Goal: Information Seeking & Learning: Learn about a topic

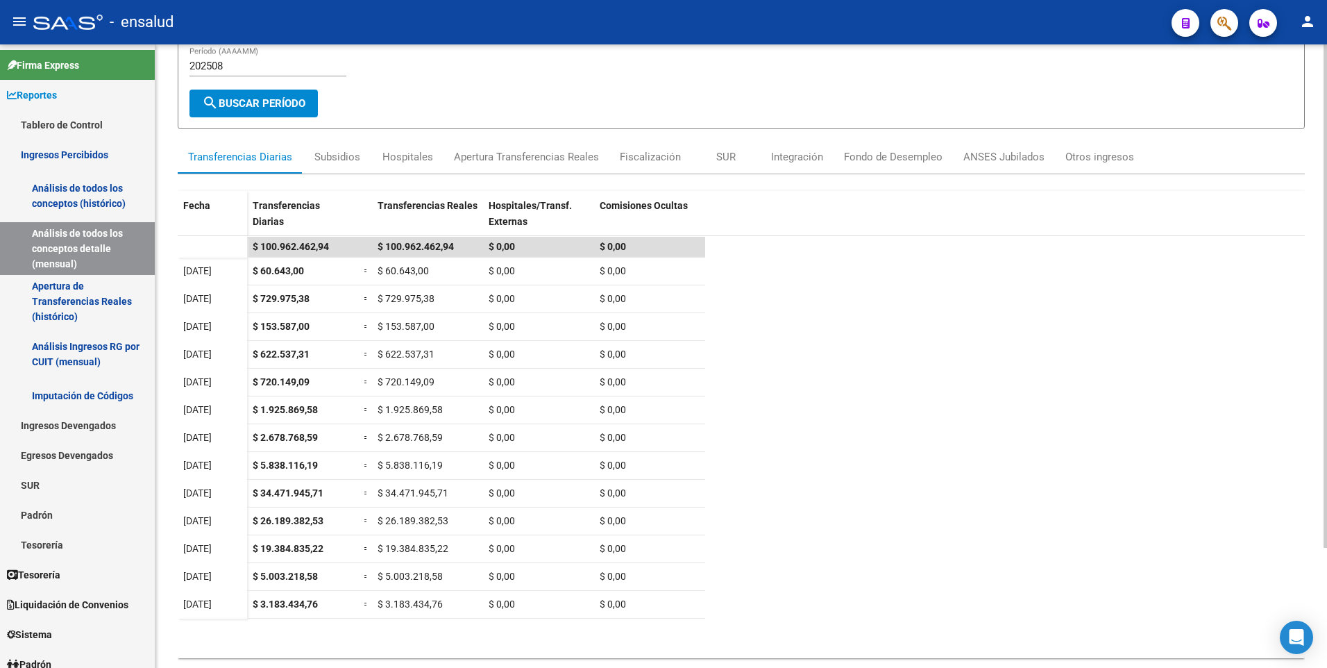
scroll to position [111, 0]
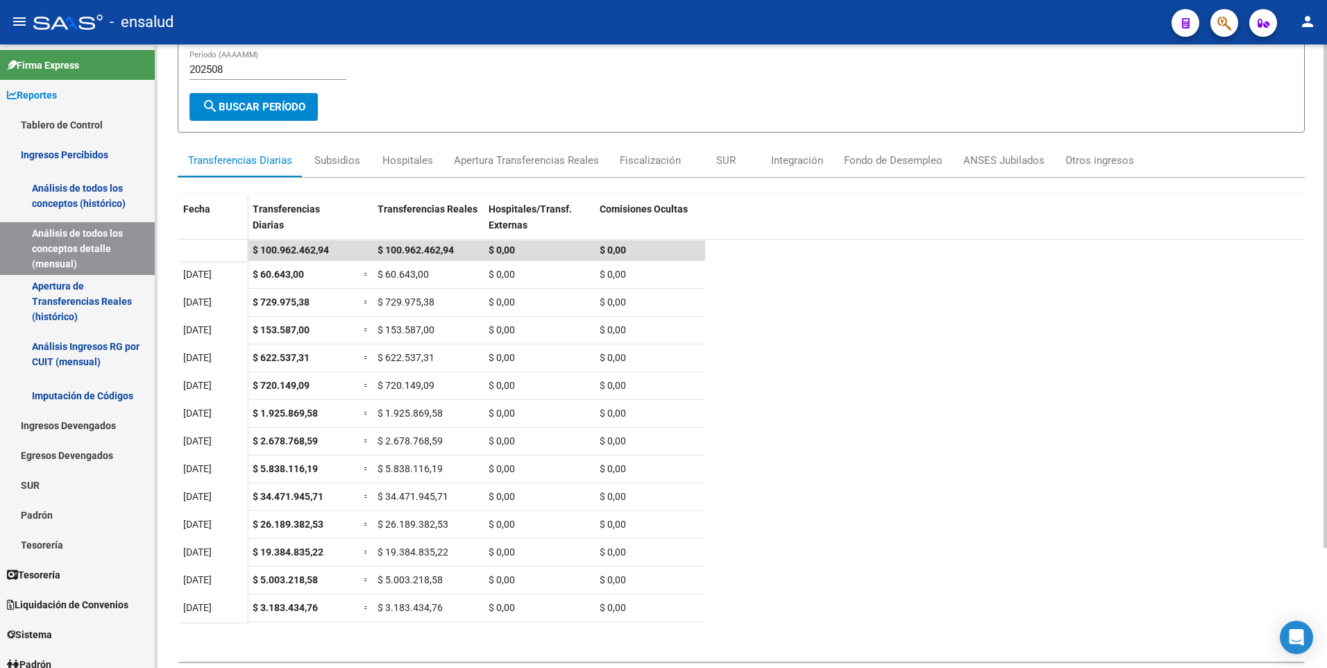
click at [1326, 429] on html "menu - ensalud person Firma Express Reportes Tablero de Control Ingresos Percib…" at bounding box center [663, 334] width 1327 height 668
click at [791, 164] on div "Integración" at bounding box center [797, 160] width 52 height 15
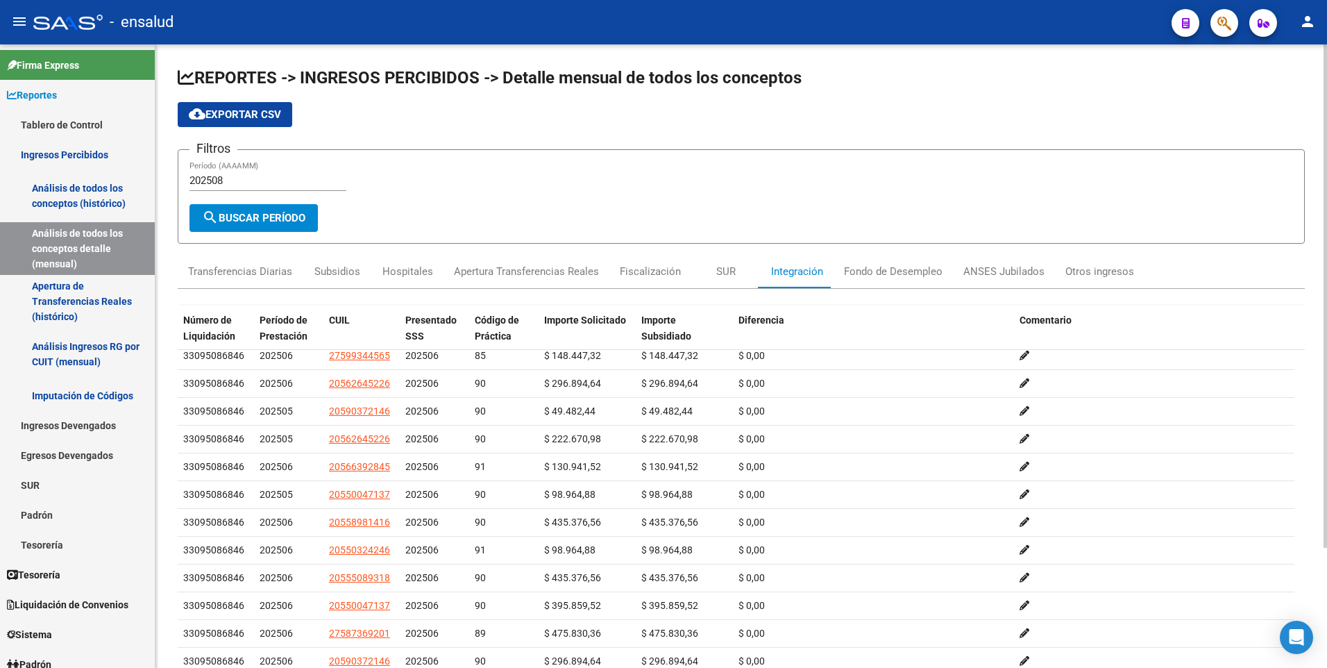
scroll to position [0, 0]
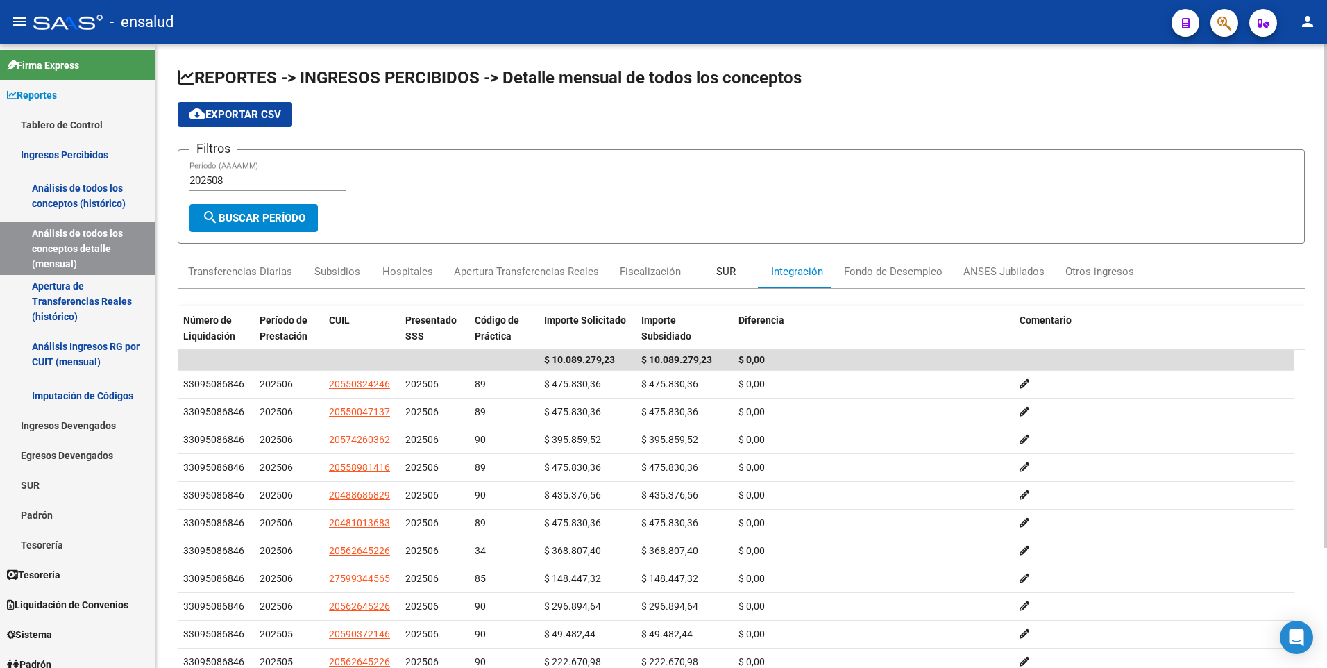
click at [720, 266] on div "SUR" at bounding box center [725, 271] width 19 height 15
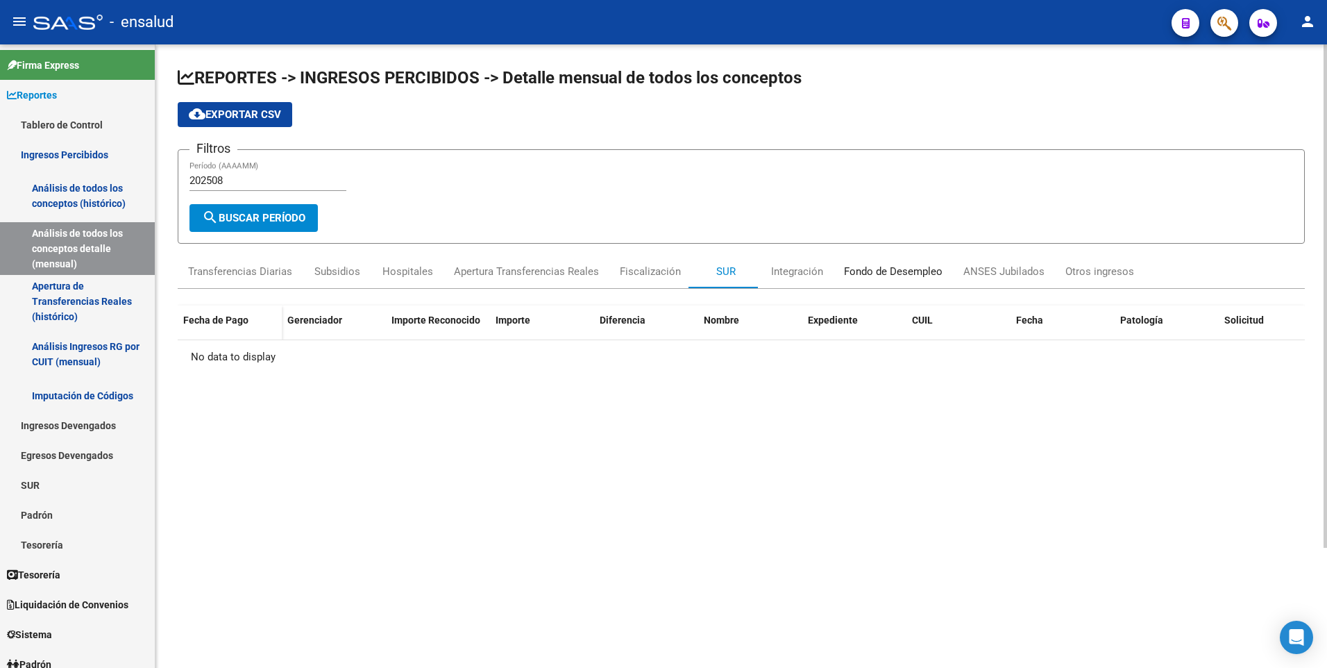
click at [899, 273] on div "Fondo de Desempleo" at bounding box center [893, 271] width 99 height 15
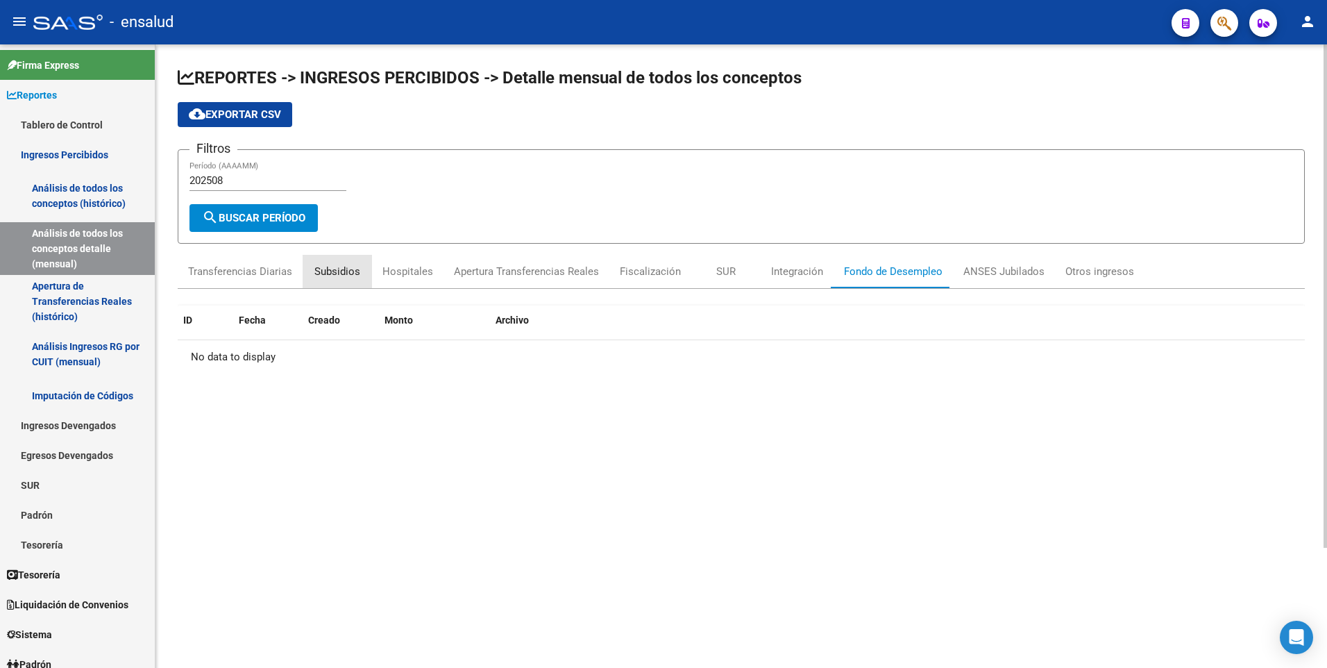
click at [349, 269] on div "Subsidios" at bounding box center [337, 271] width 46 height 15
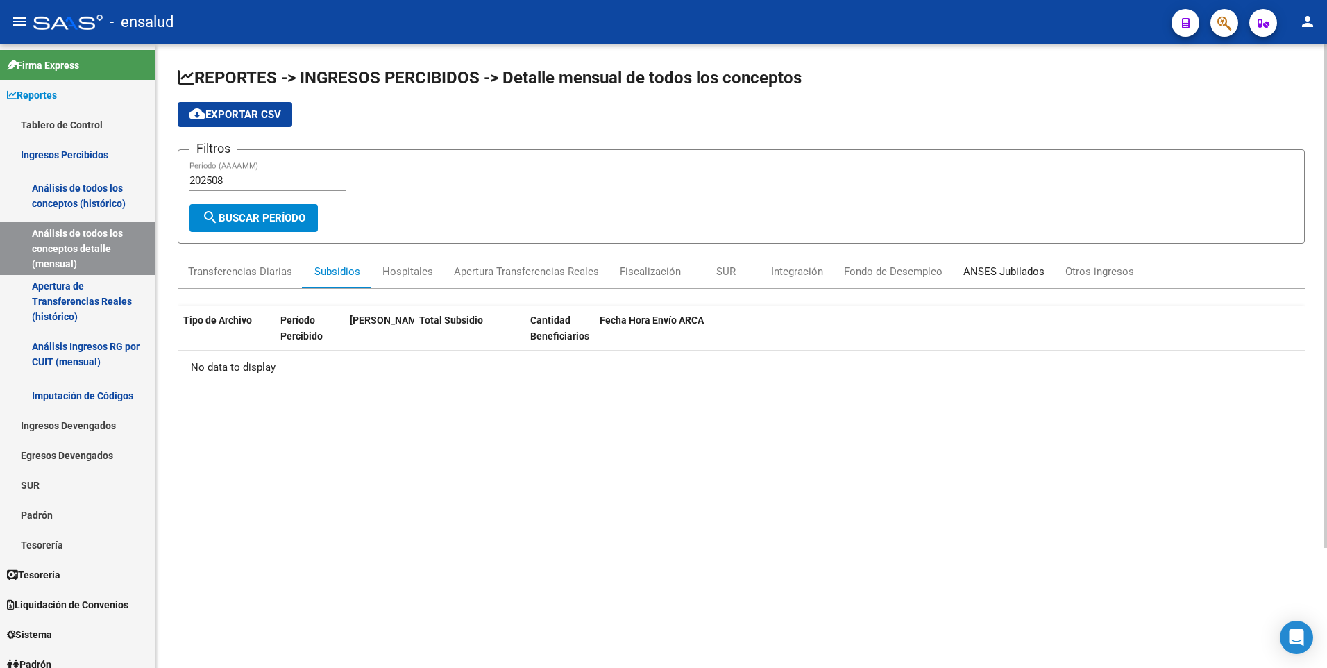
click at [1012, 274] on div "ANSES Jubilados" at bounding box center [1003, 271] width 81 height 15
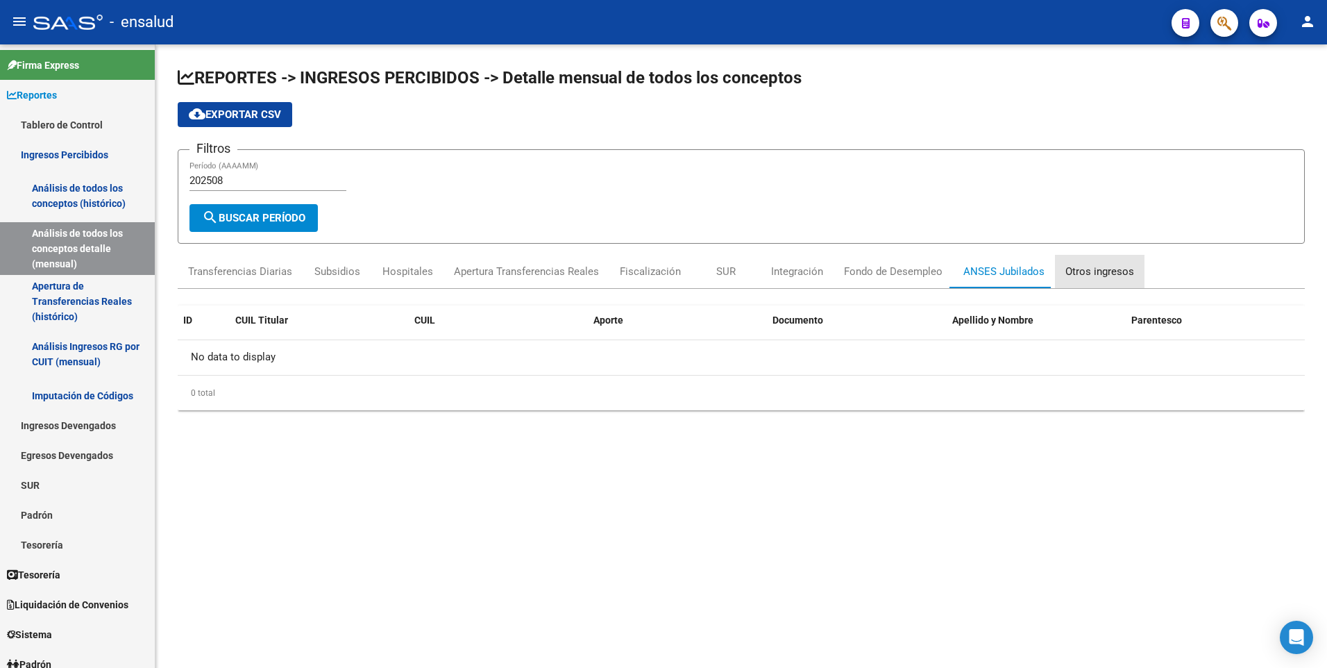
click at [1103, 276] on div "Otros ingresos" at bounding box center [1099, 271] width 69 height 15
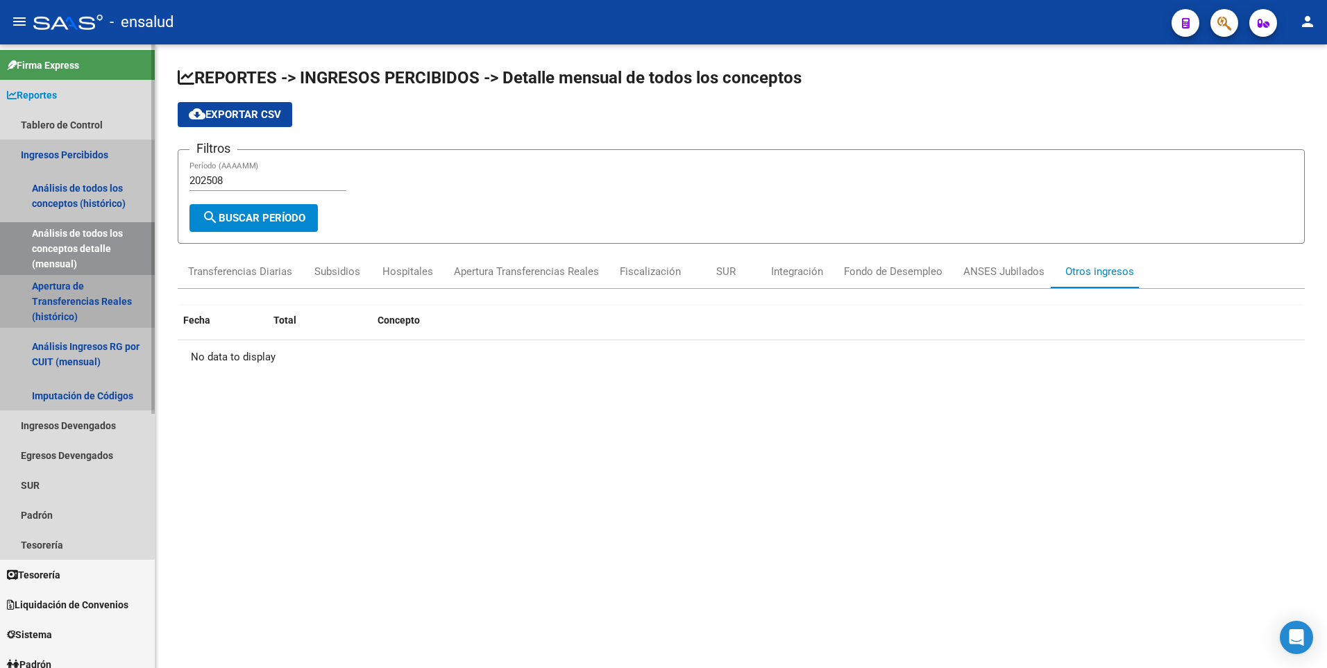
click at [68, 307] on link "Apertura de Transferencias Reales (histórico)" at bounding box center [77, 301] width 155 height 53
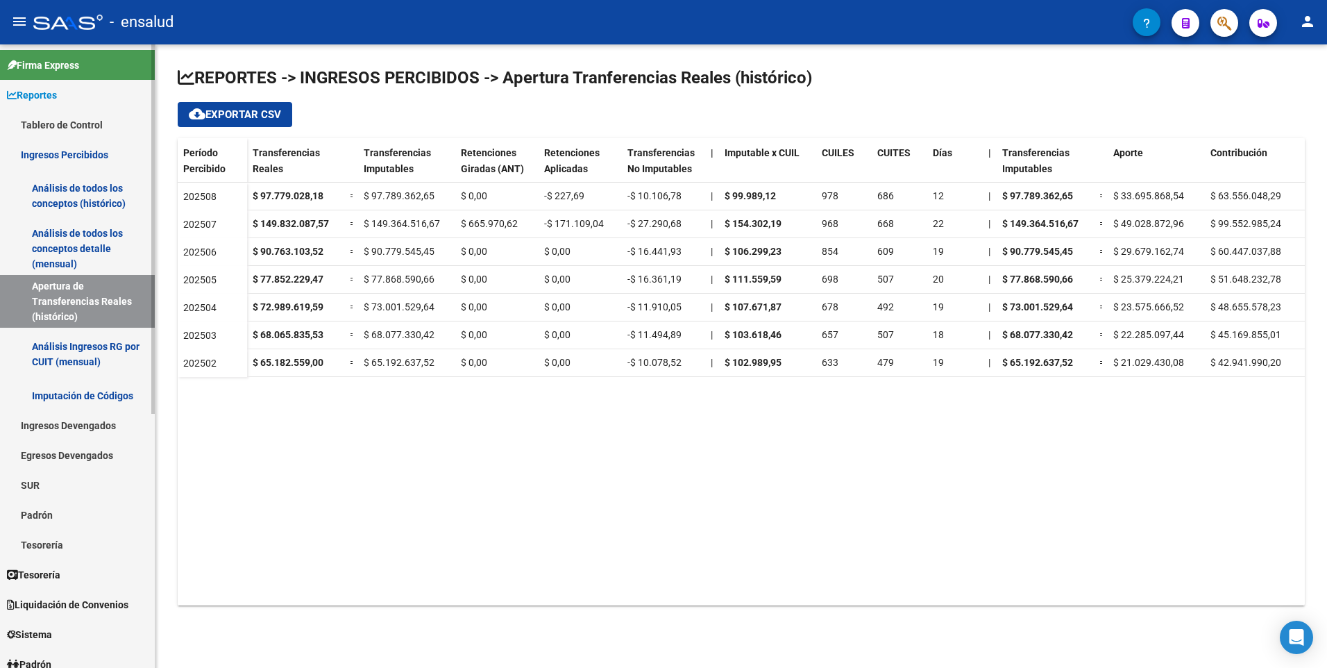
click at [98, 160] on link "Ingresos Percibidos" at bounding box center [77, 154] width 155 height 30
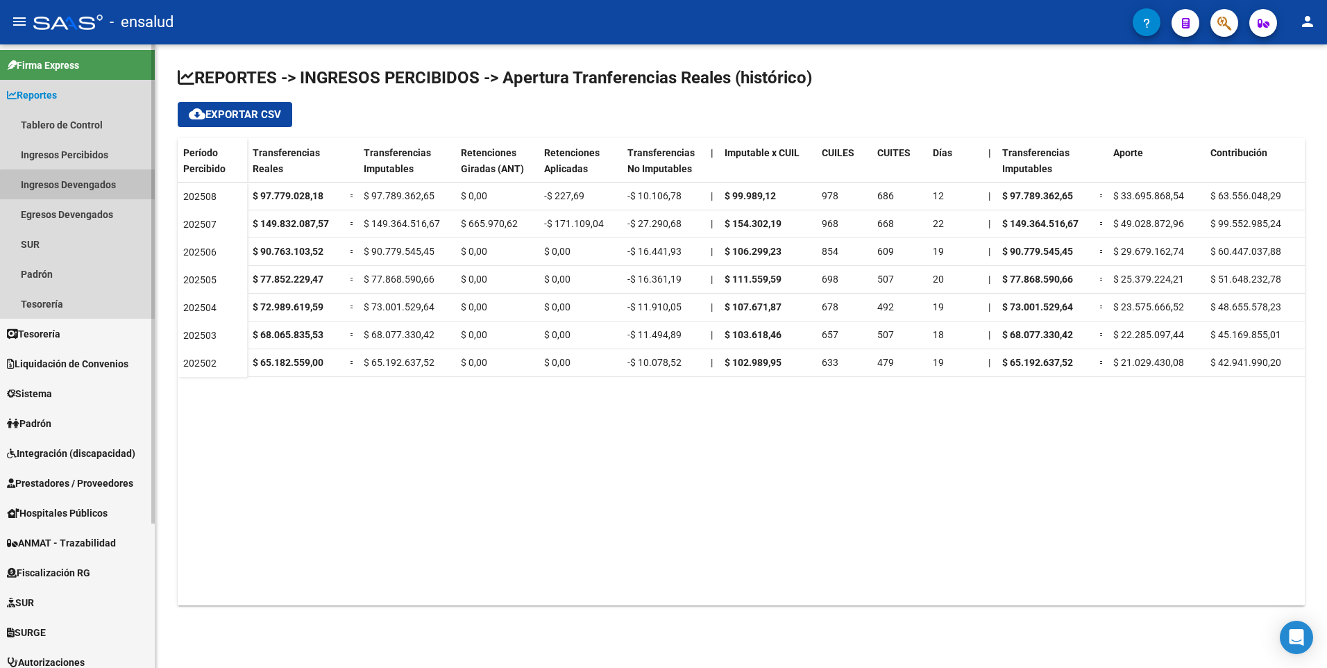
click at [90, 190] on link "Ingresos Devengados" at bounding box center [77, 184] width 155 height 30
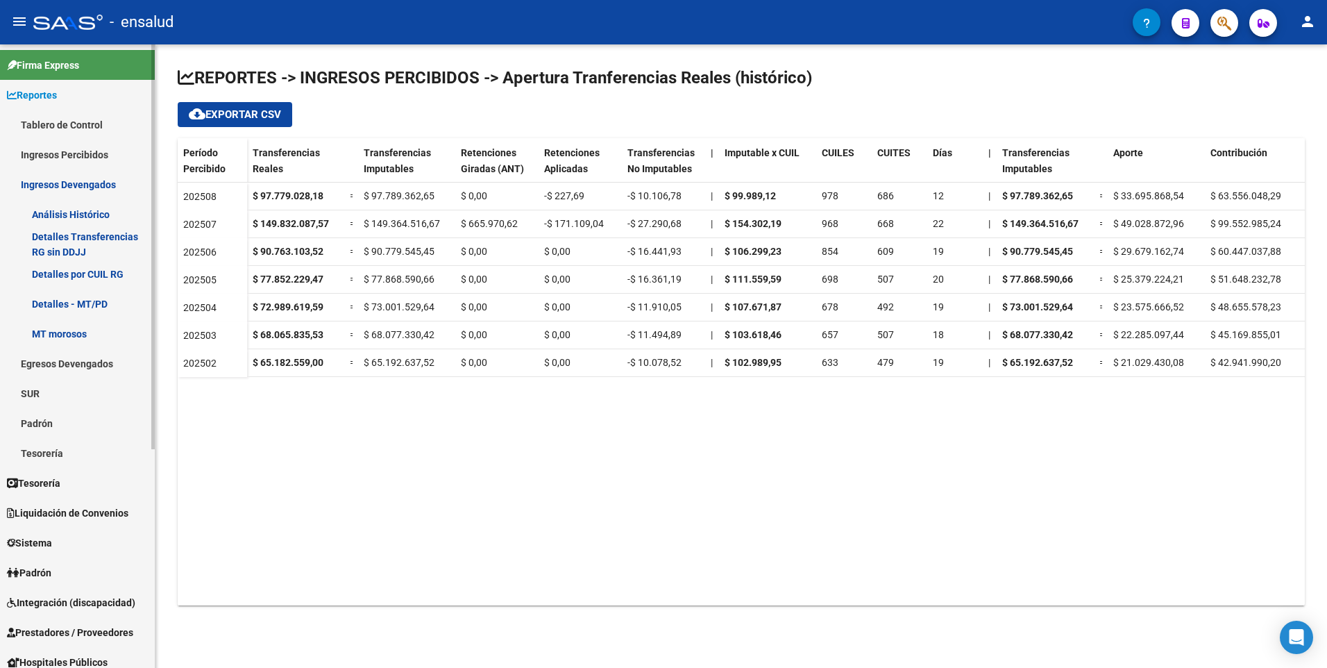
click at [63, 153] on link "Ingresos Percibidos" at bounding box center [77, 154] width 155 height 30
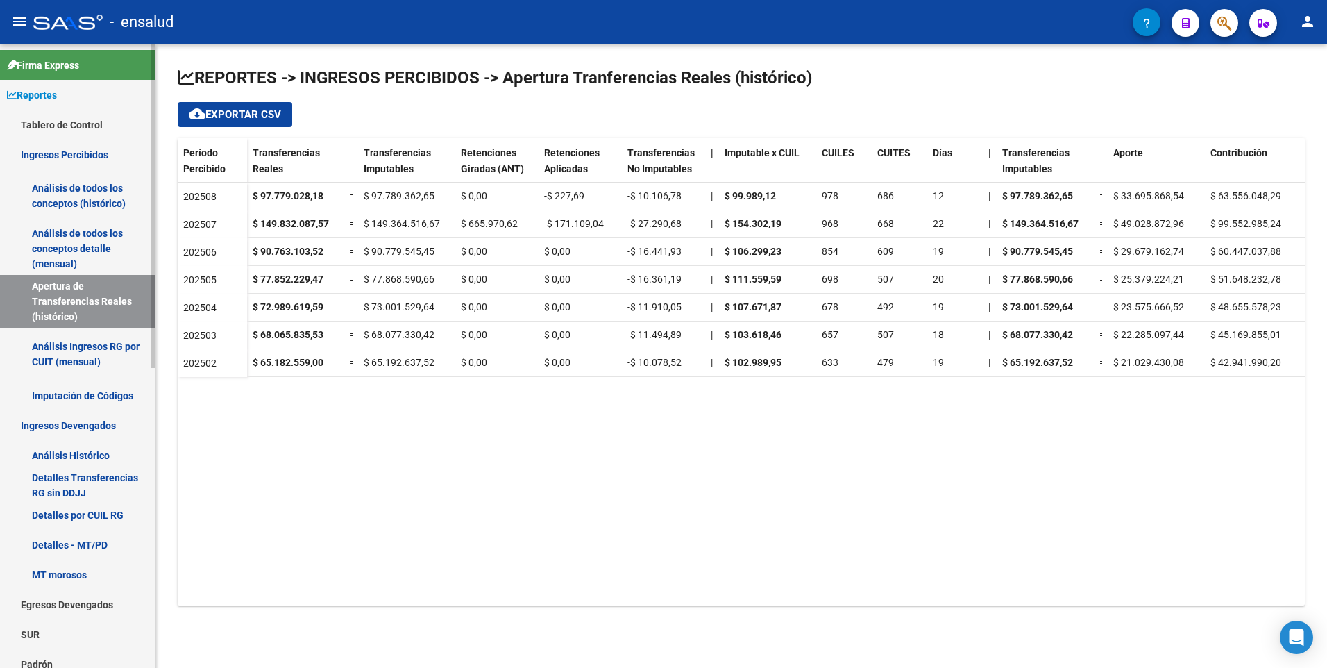
click at [64, 198] on link "Análisis de todos los conceptos (histórico)" at bounding box center [77, 195] width 155 height 53
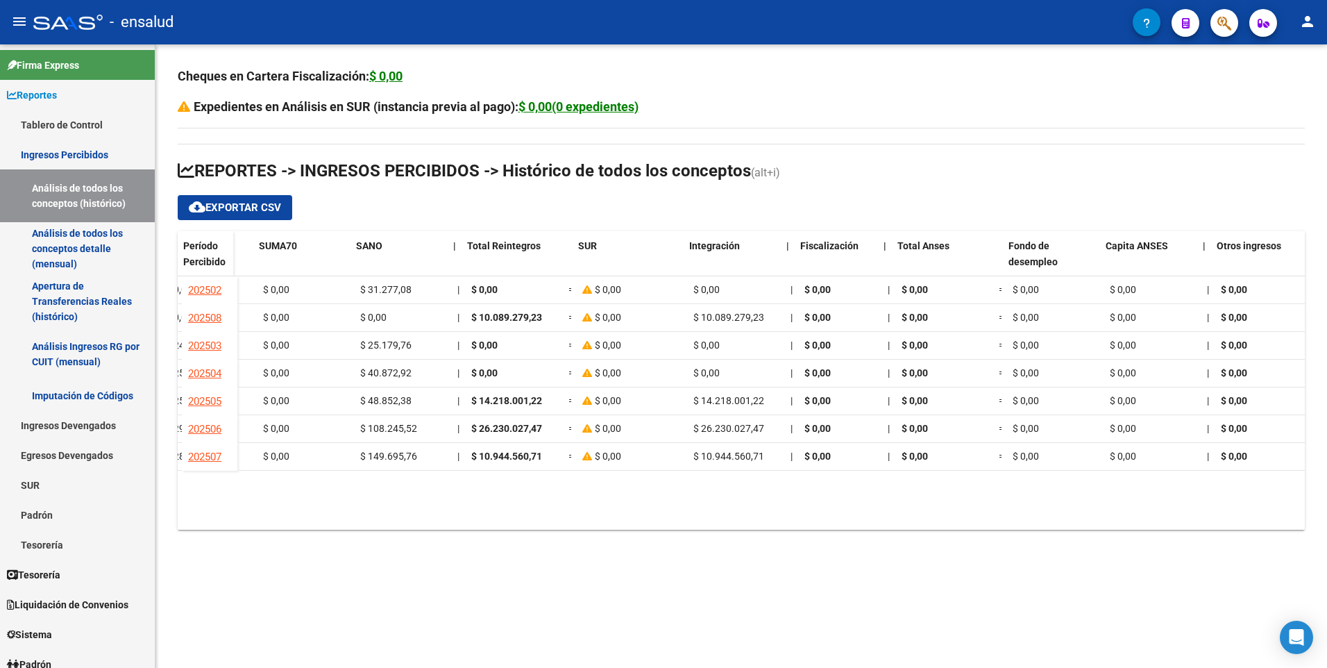
scroll to position [0, 827]
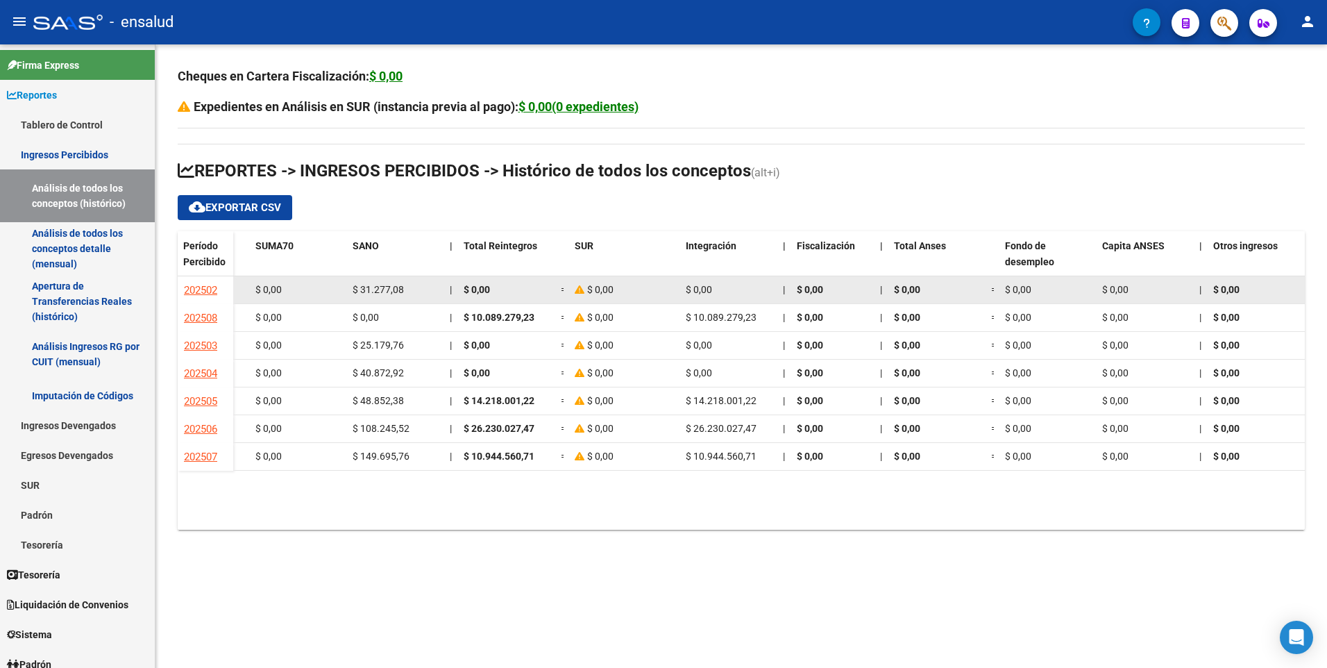
click at [582, 289] on icon at bounding box center [581, 290] width 12 height 10
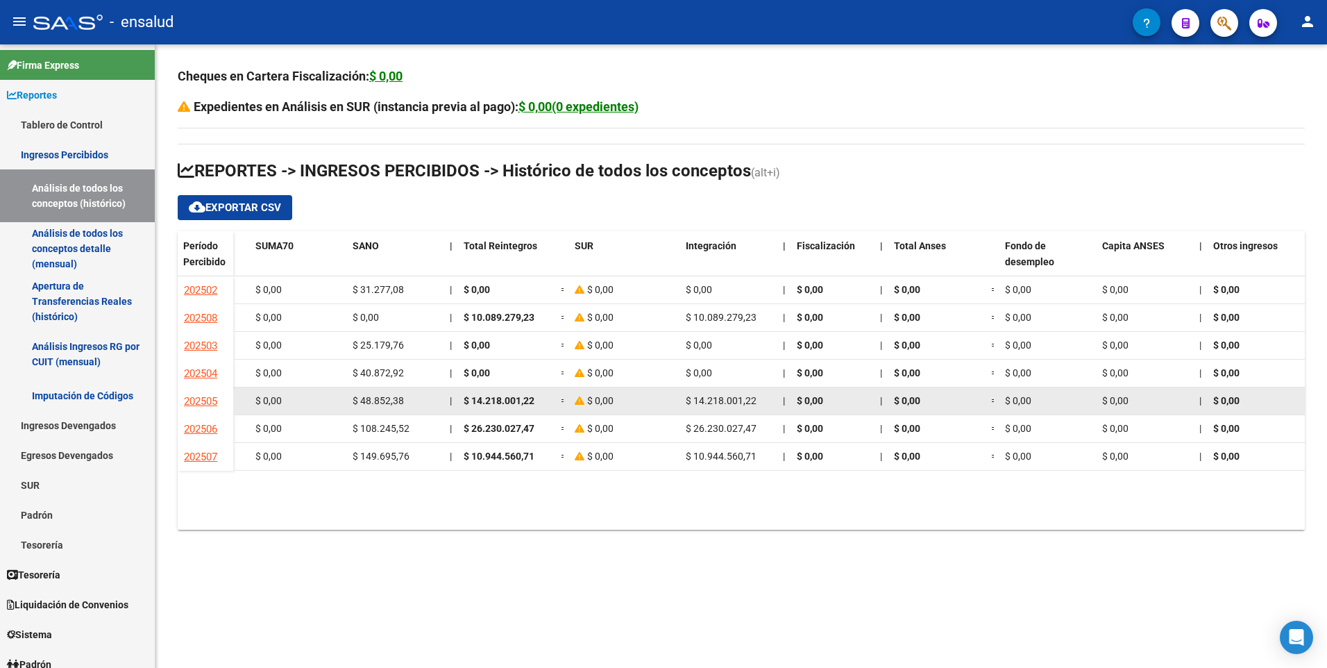
click at [479, 400] on span "$ 14.218.001,22" at bounding box center [499, 400] width 71 height 11
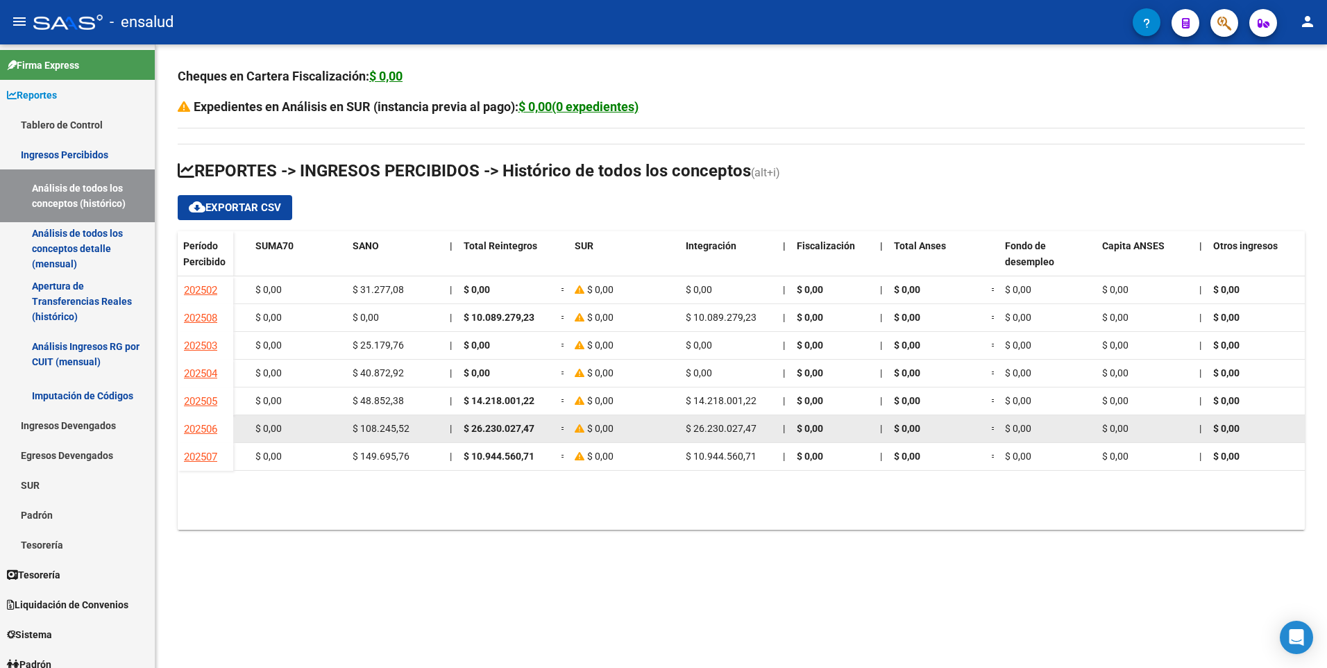
click at [477, 423] on span "$ 26.230.027,47" at bounding box center [499, 428] width 71 height 11
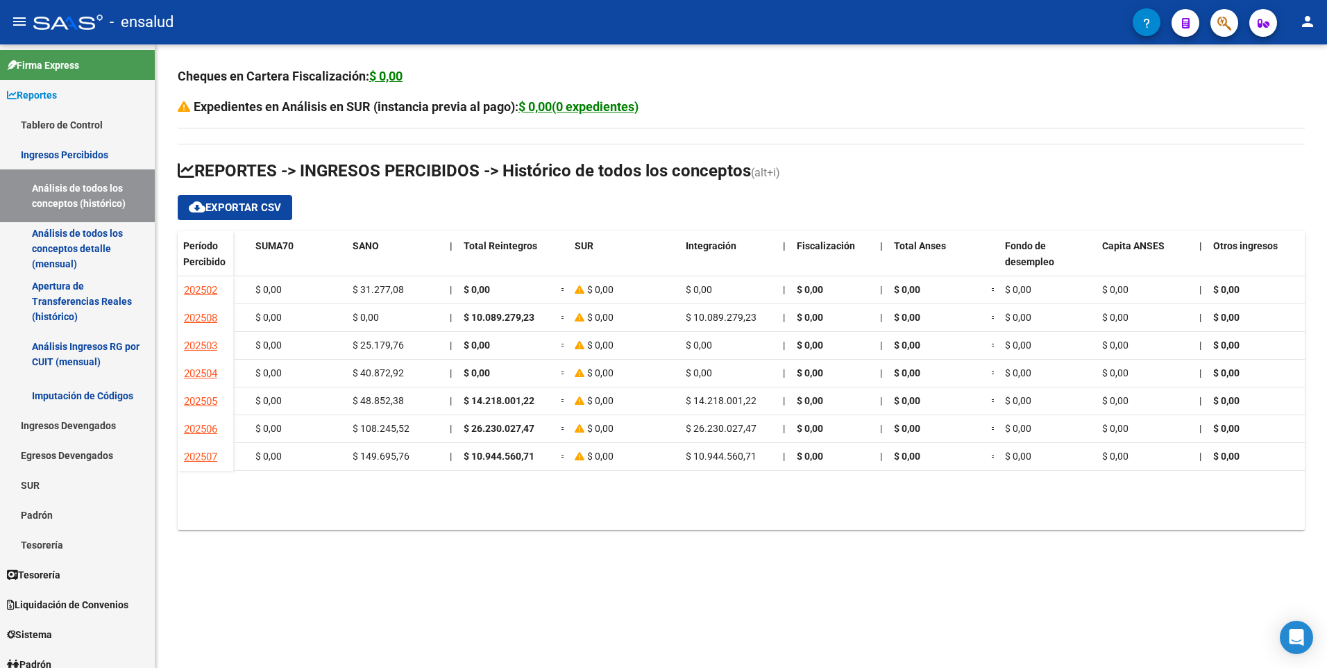
click at [248, 569] on div "Cheques en Cartera Fiscalización: $ 0,00 Expedientes en Análisis en SUR (instan…" at bounding box center [740, 308] width 1171 height 529
